Goal: Check status: Check status

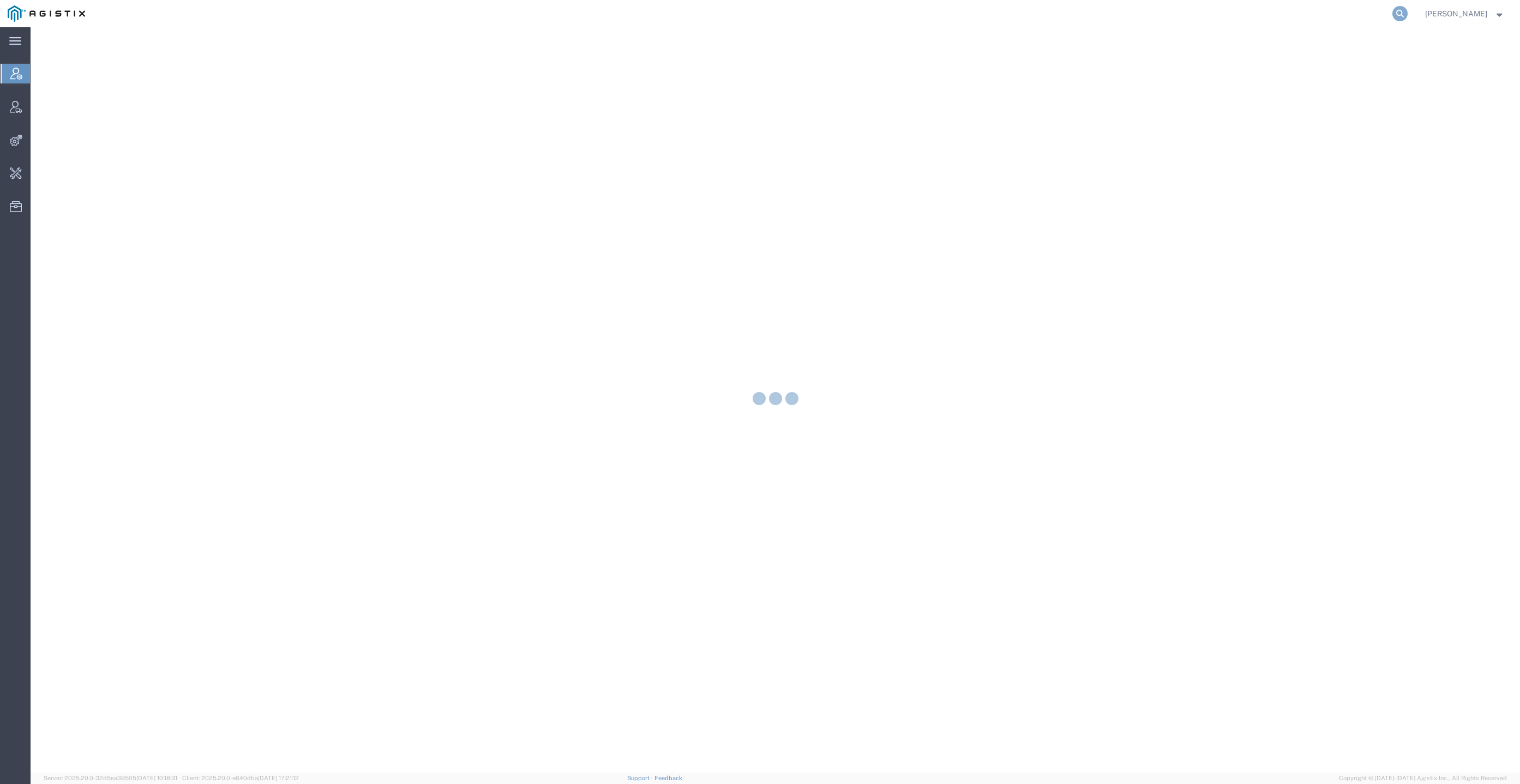
click at [1408, 13] on icon at bounding box center [1400, 14] width 15 height 15
paste input "1918514334"
type input "1918514334"
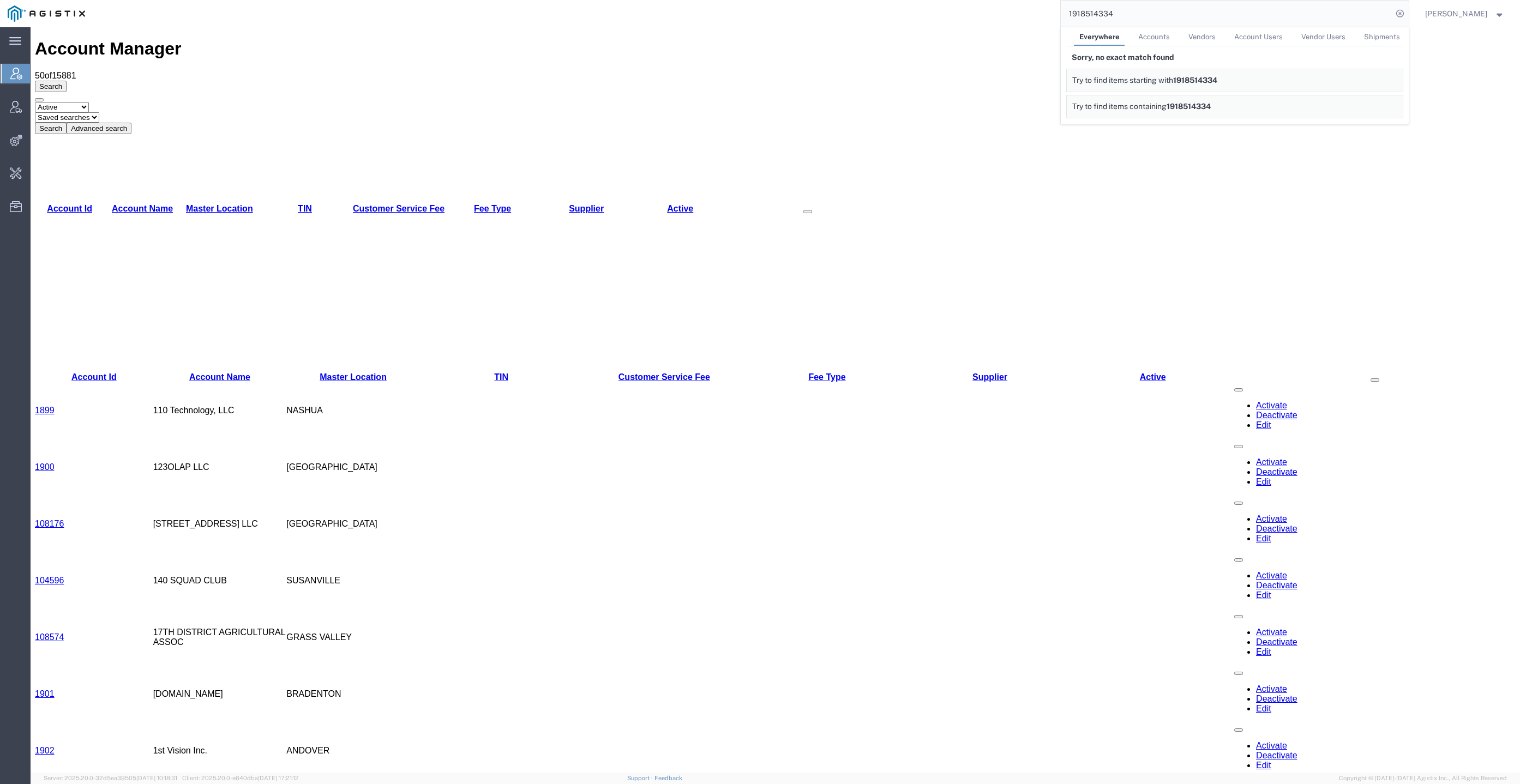
click at [1453, 10] on span "Don'Jon Kelly" at bounding box center [1456, 14] width 62 height 12
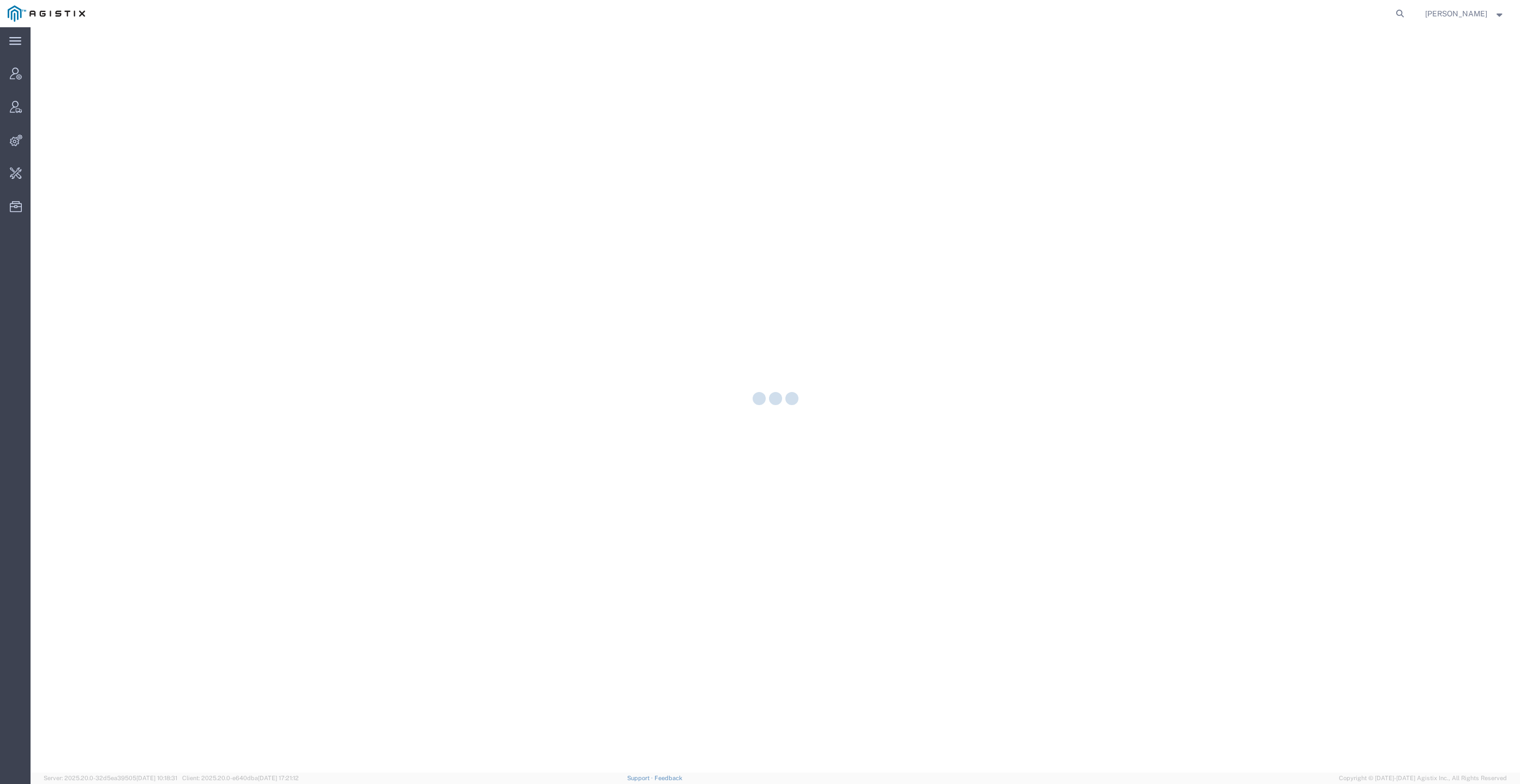
click at [1463, 18] on span "Don'Jon Kelly" at bounding box center [1456, 14] width 62 height 12
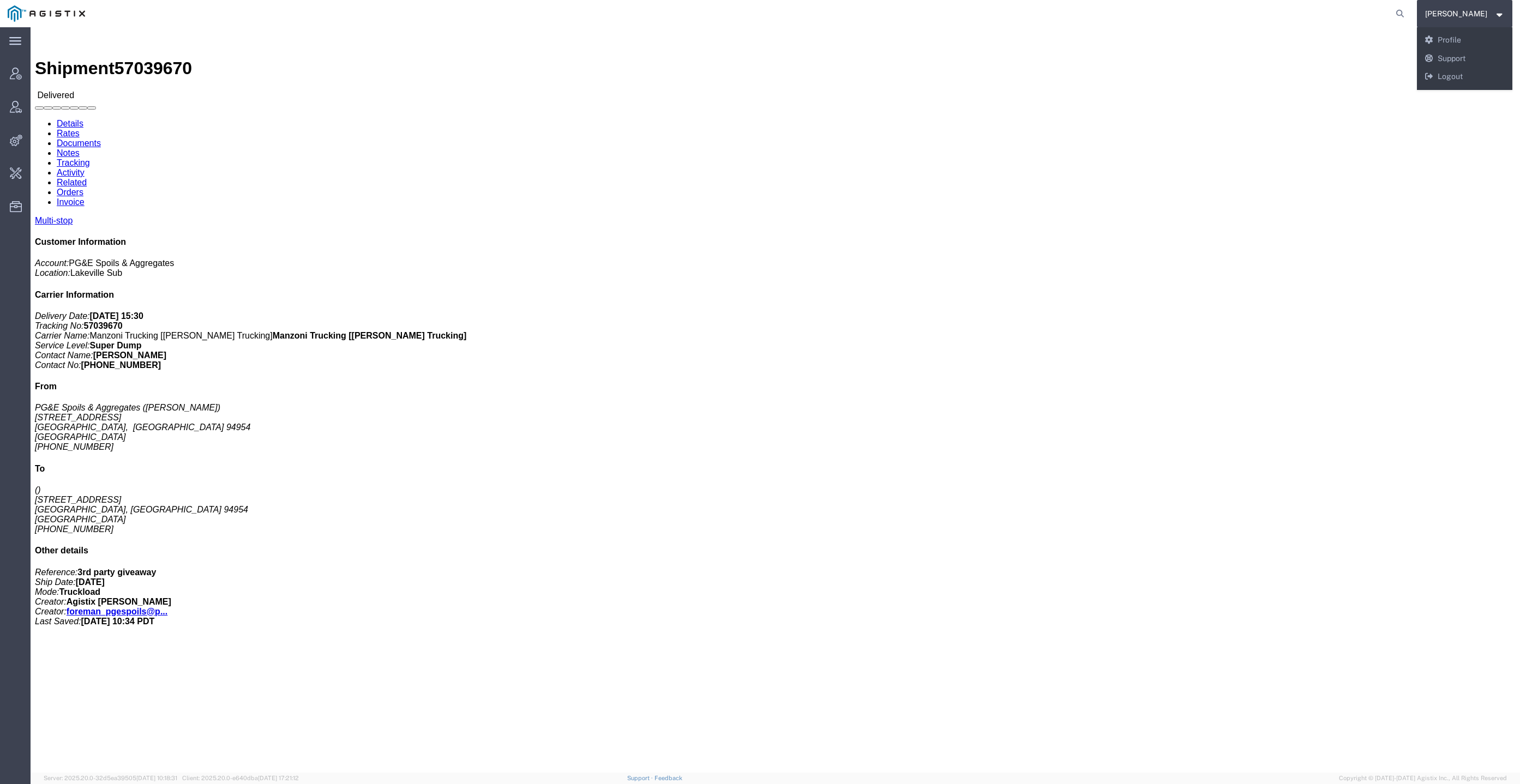
drag, startPoint x: 1200, startPoint y: 9, endPoint x: 1232, endPoint y: 7, distance: 32.1
click div
click at [1475, 2] on div "Don'Jon Kelly Don'Jon Kelly Messages Notifications Profile Support Logout" at bounding box center [1465, 14] width 96 height 27
click at [1473, 15] on span "Don'Jon Kelly" at bounding box center [1456, 14] width 62 height 12
click at [1461, 78] on link "Logout" at bounding box center [1465, 77] width 96 height 18
